Goal: Task Accomplishment & Management: Complete application form

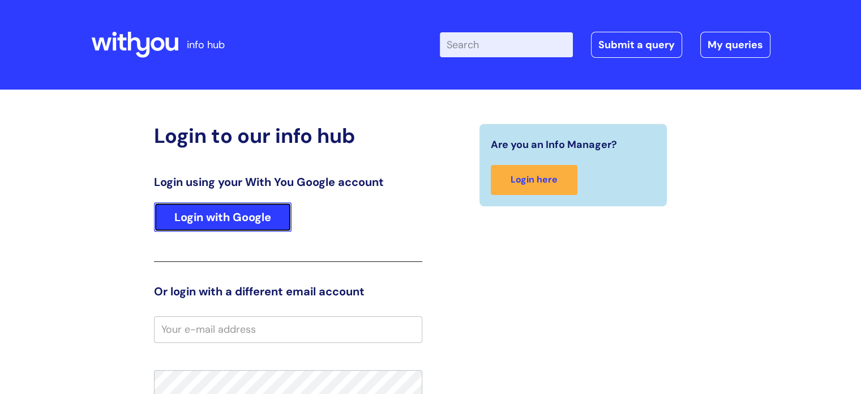
click at [239, 217] on link "Login with Google" at bounding box center [223, 216] width 138 height 29
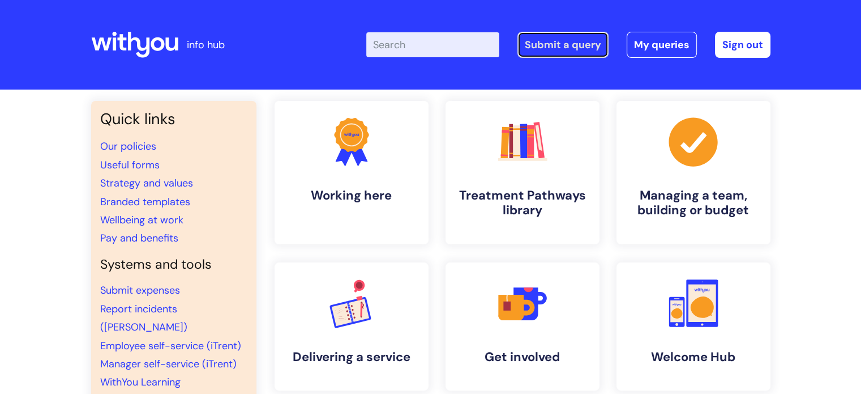
click at [588, 46] on link "Submit a query" at bounding box center [563, 45] width 91 height 26
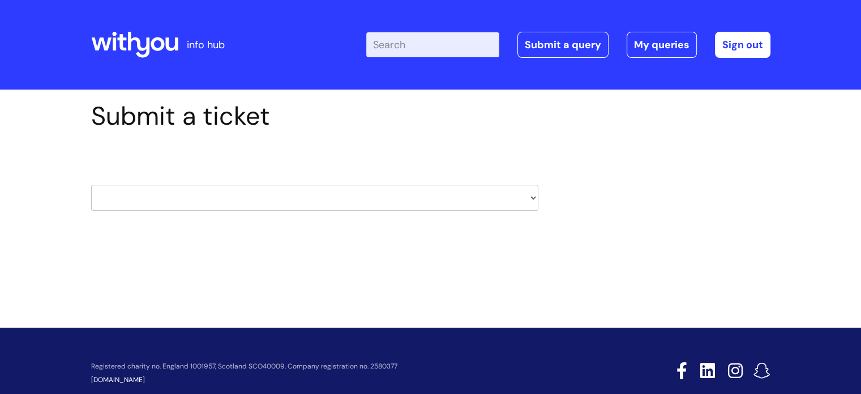
click at [532, 197] on select "HR / People IT and Support Clinical Drug Alerts Finance Accounts Data Support T…" at bounding box center [314, 198] width 447 height 26
select select "surrey_nhs_talking_therapies"
click at [91, 185] on select "HR / People IT and Support Clinical Drug Alerts Finance Accounts Data Support T…" at bounding box center [314, 198] width 447 height 26
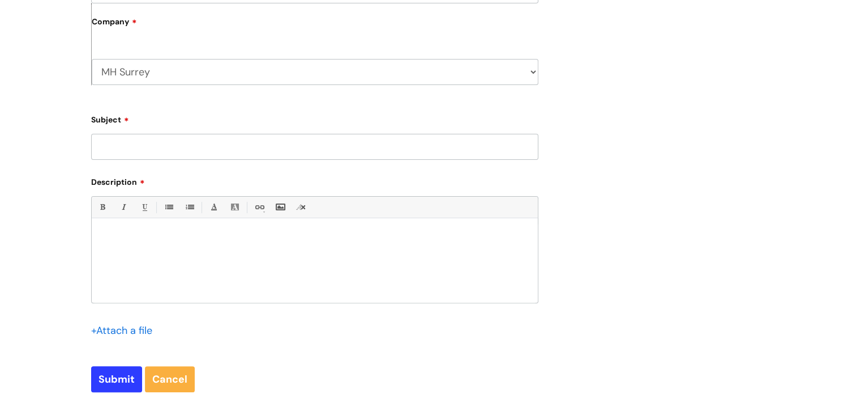
scroll to position [283, 0]
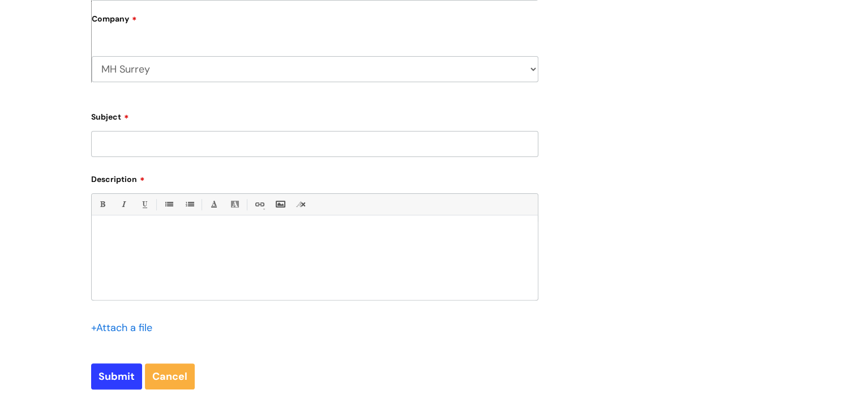
paste input "BE019498"
type input "BE019498"
click at [196, 238] on p at bounding box center [314, 235] width 429 height 10
click at [319, 234] on p "please can you set up a googlemeet link for this client. I will start on my nex…" at bounding box center [314, 235] width 429 height 10
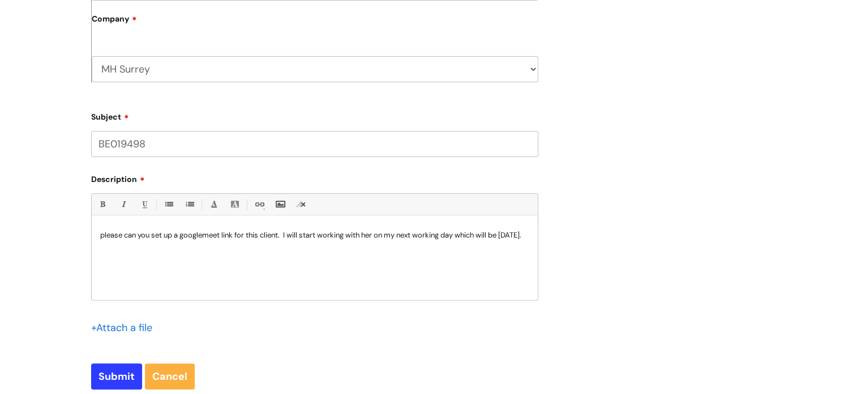
click at [138, 252] on div "please can you set up a googlemeet link for this client. I will start working w…" at bounding box center [315, 260] width 446 height 78
click at [125, 379] on input "Submit" at bounding box center [116, 376] width 51 height 26
type input "Please Wait..."
